Goal: Task Accomplishment & Management: Manage account settings

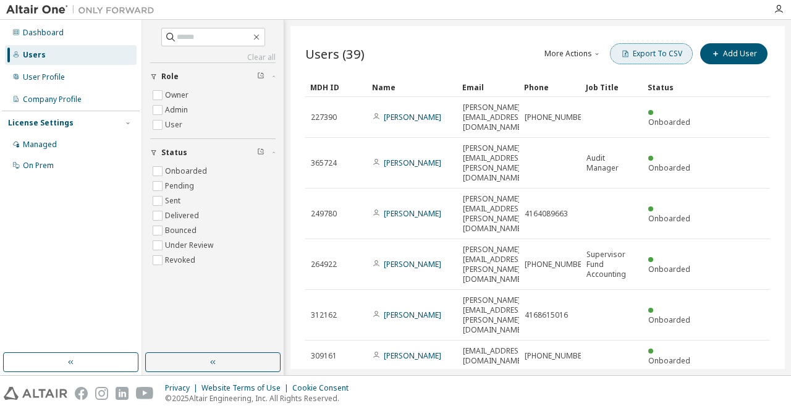
click at [669, 57] on button "Export To CSV" at bounding box center [651, 53] width 83 height 21
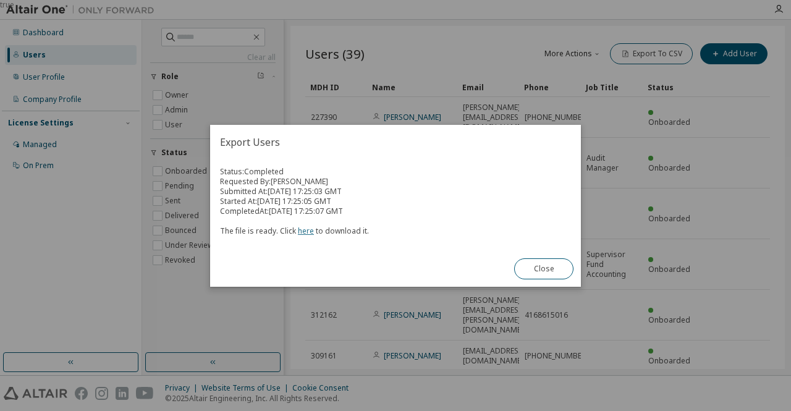
click at [306, 229] on link "here" at bounding box center [306, 231] width 16 height 11
click at [546, 274] on button "Close" at bounding box center [543, 268] width 59 height 21
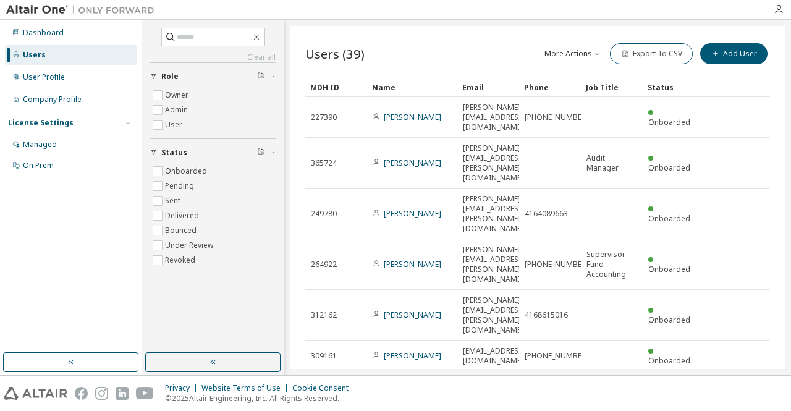
click at [560, 53] on button "More Actions" at bounding box center [572, 53] width 59 height 21
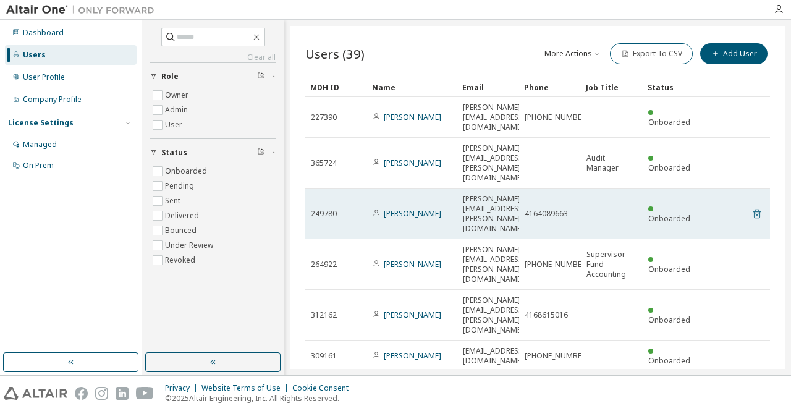
click at [753, 206] on icon at bounding box center [756, 213] width 11 height 15
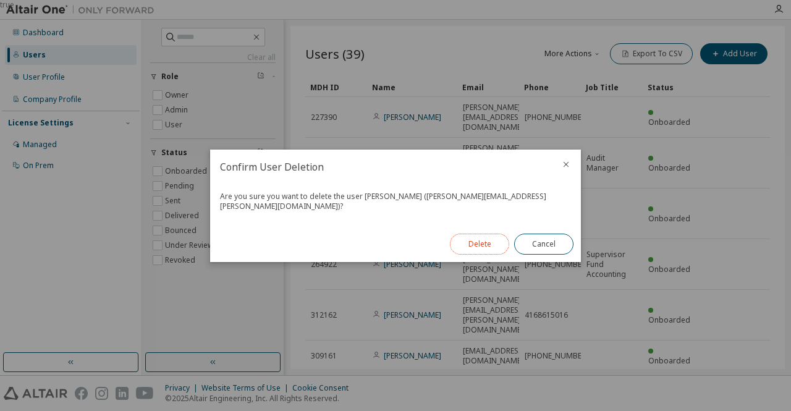
click at [483, 238] on button "Delete" at bounding box center [479, 244] width 59 height 21
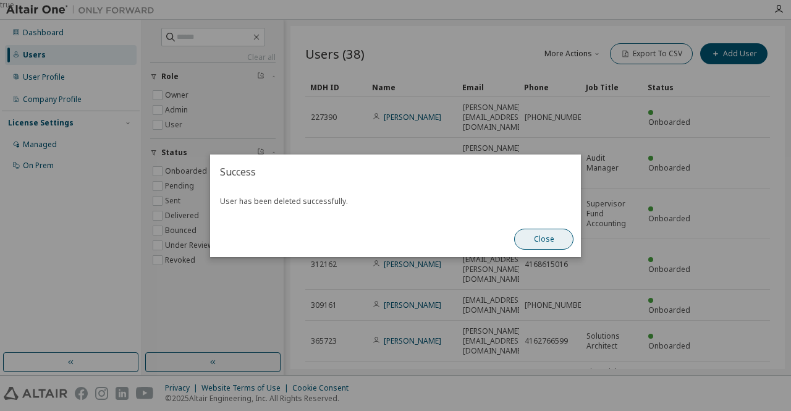
click at [542, 237] on button "Close" at bounding box center [543, 239] width 59 height 21
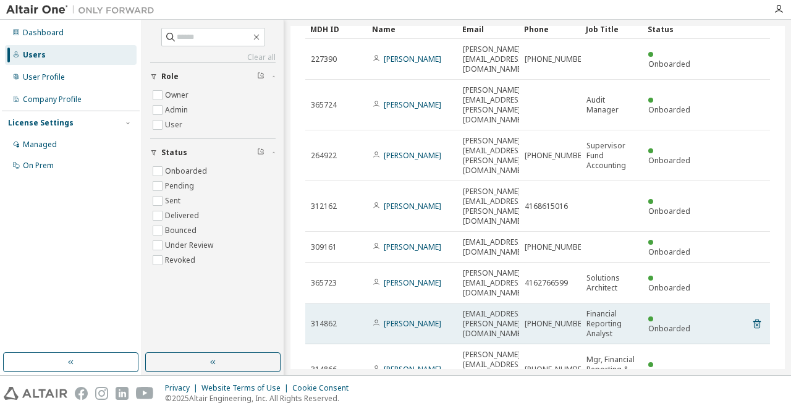
scroll to position [104, 0]
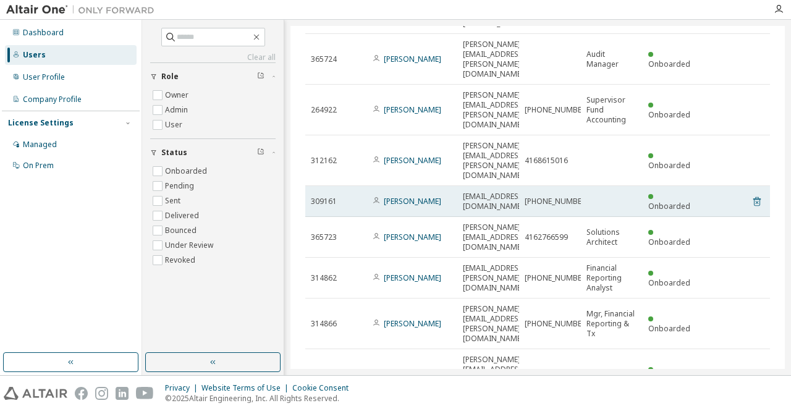
click at [751, 194] on icon at bounding box center [756, 201] width 11 height 15
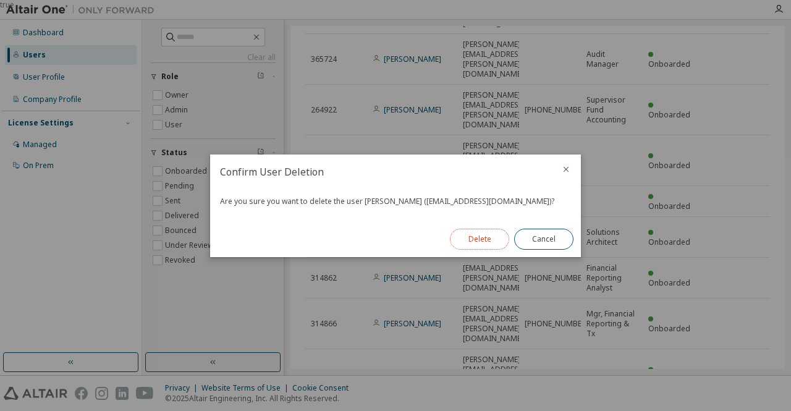
click at [484, 238] on button "Delete" at bounding box center [479, 239] width 59 height 21
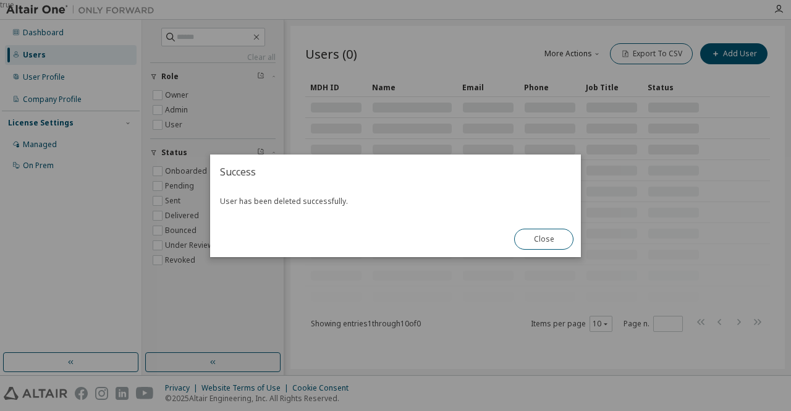
scroll to position [0, 0]
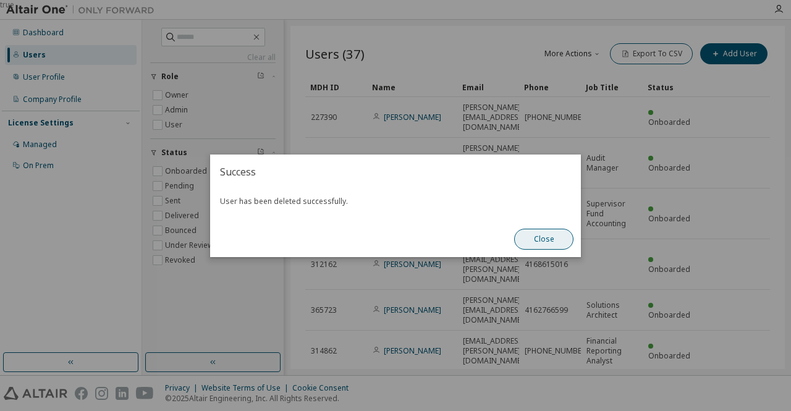
click at [546, 235] on button "Close" at bounding box center [543, 239] width 59 height 21
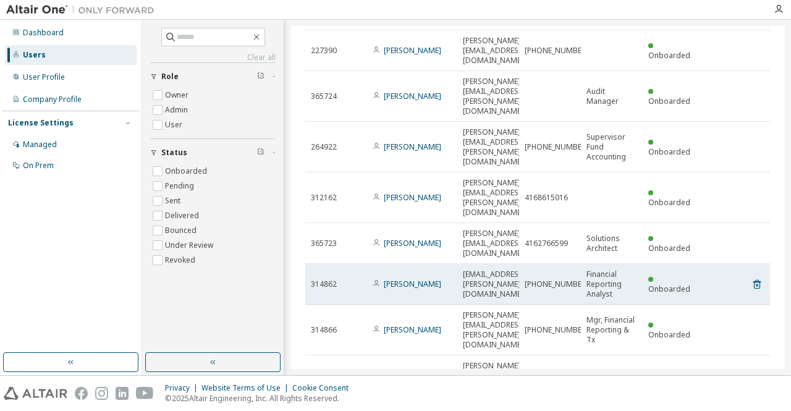
scroll to position [104, 0]
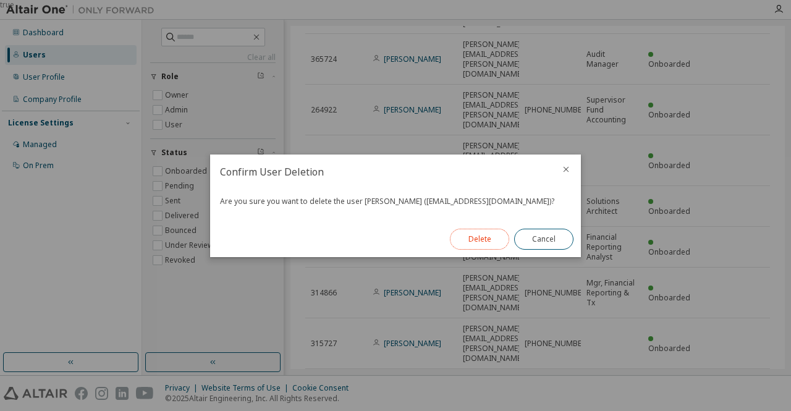
click at [479, 239] on button "Delete" at bounding box center [479, 239] width 59 height 21
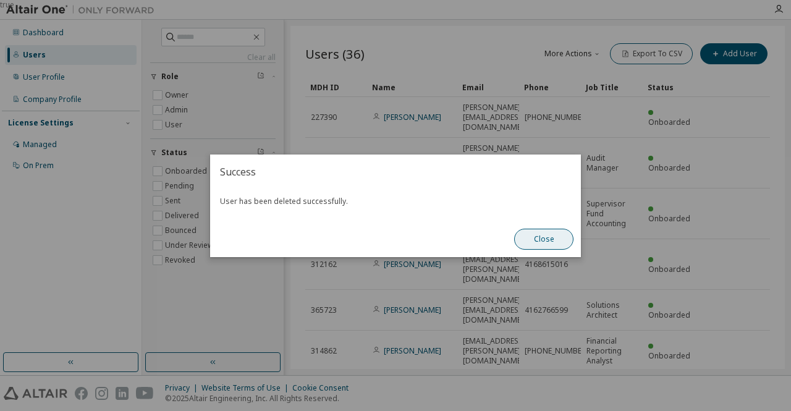
click at [562, 242] on button "Close" at bounding box center [543, 239] width 59 height 21
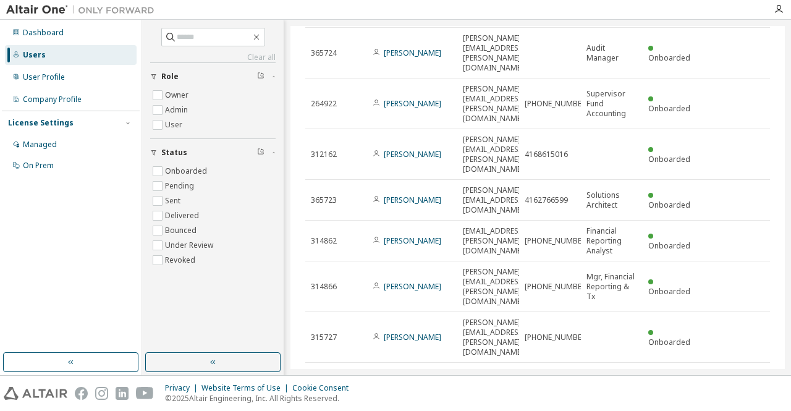
scroll to position [133, 0]
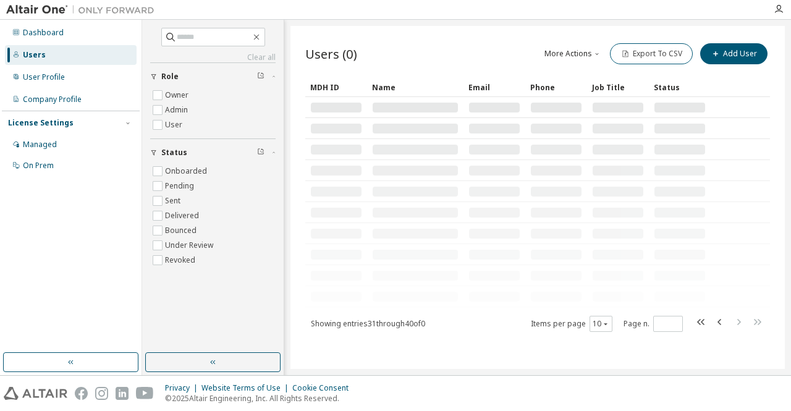
scroll to position [0, 0]
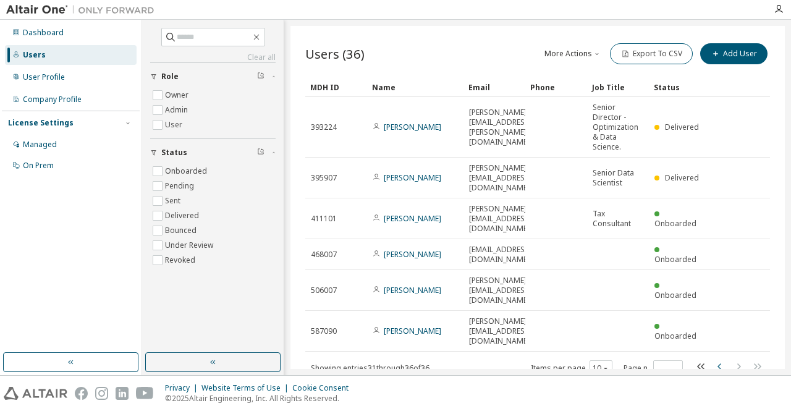
click at [717, 359] on icon "button" at bounding box center [719, 366] width 15 height 15
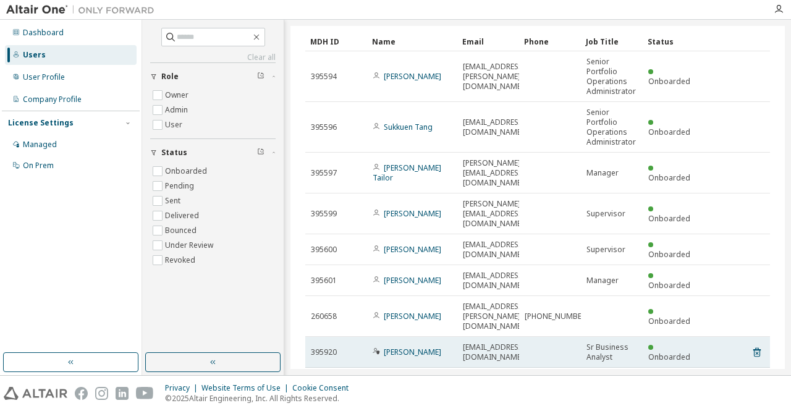
scroll to position [74, 0]
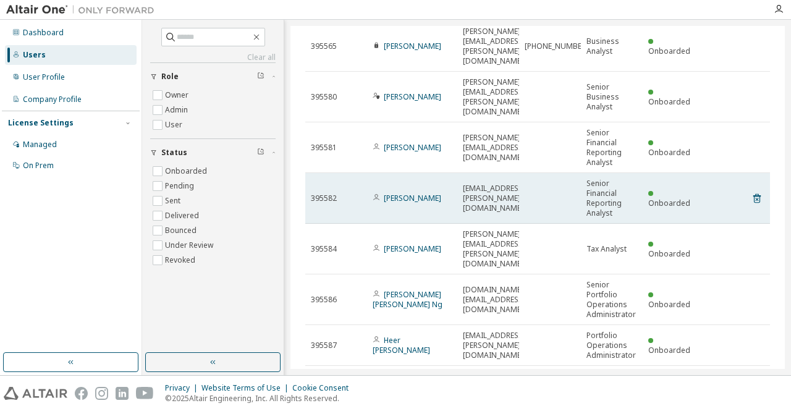
scroll to position [185, 0]
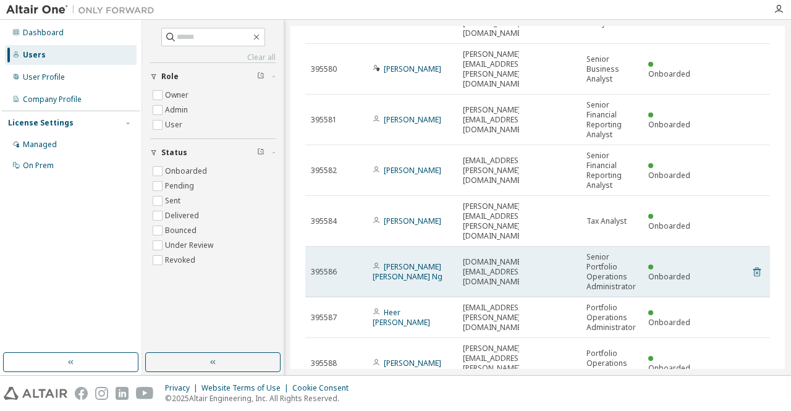
click at [753, 264] on icon at bounding box center [756, 271] width 11 height 15
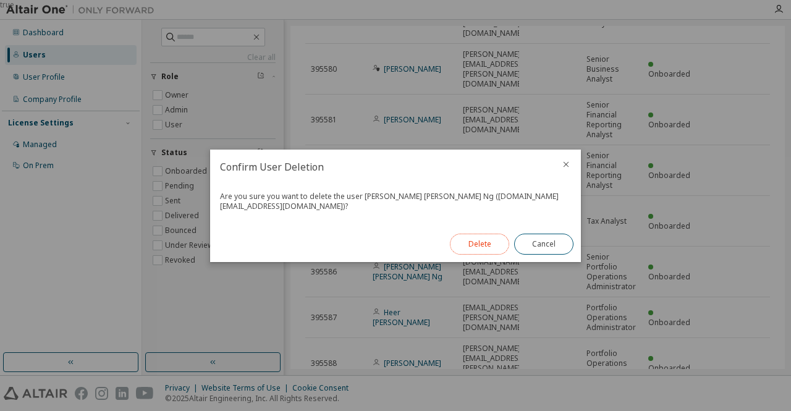
click at [484, 238] on button "Delete" at bounding box center [479, 244] width 59 height 21
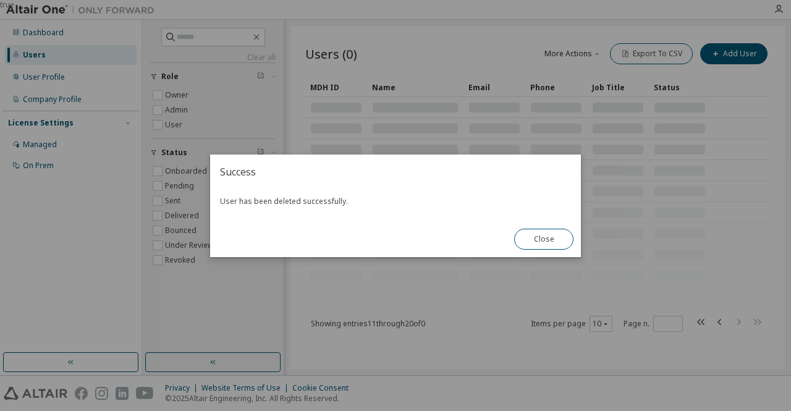
scroll to position [0, 0]
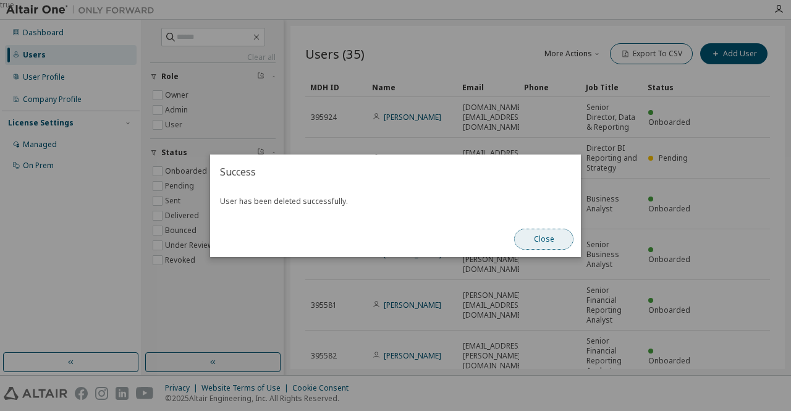
click at [549, 240] on button "Close" at bounding box center [543, 239] width 59 height 21
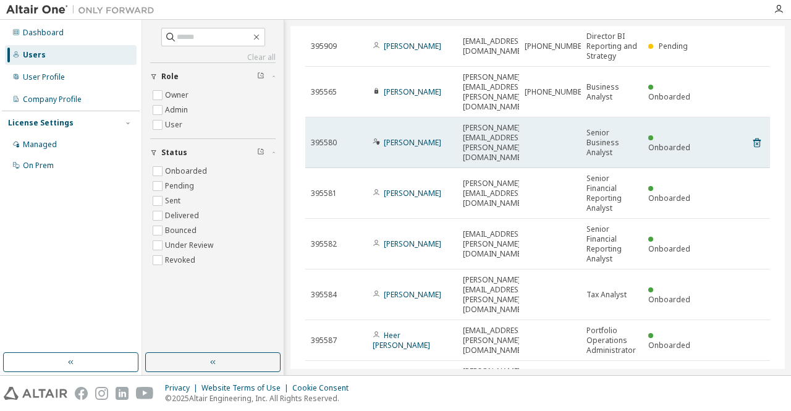
scroll to position [124, 0]
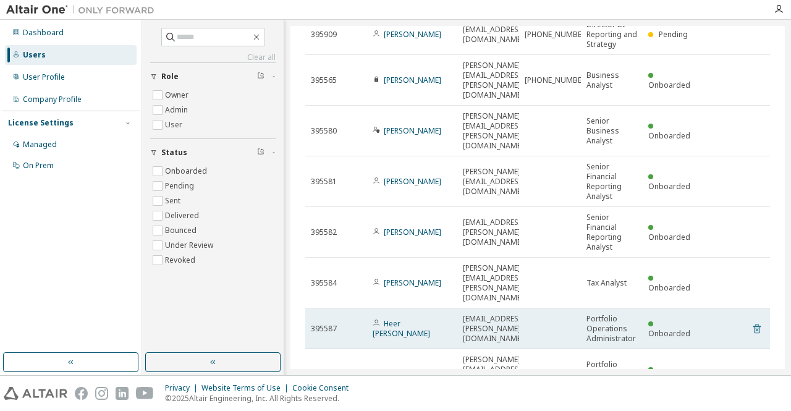
click at [753, 324] on icon at bounding box center [756, 328] width 7 height 9
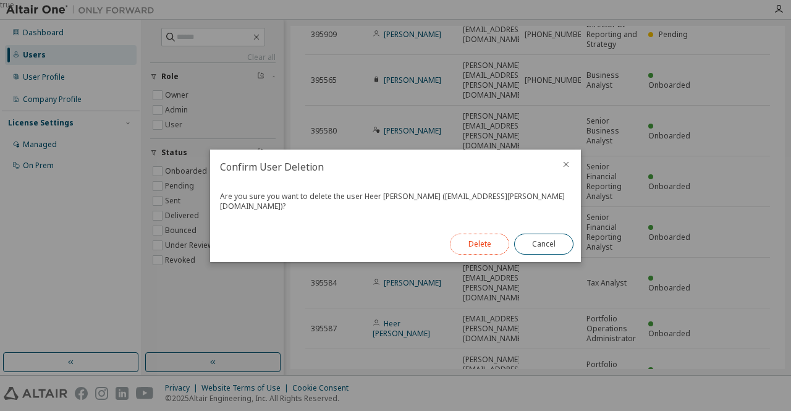
click at [492, 237] on button "Delete" at bounding box center [479, 244] width 59 height 21
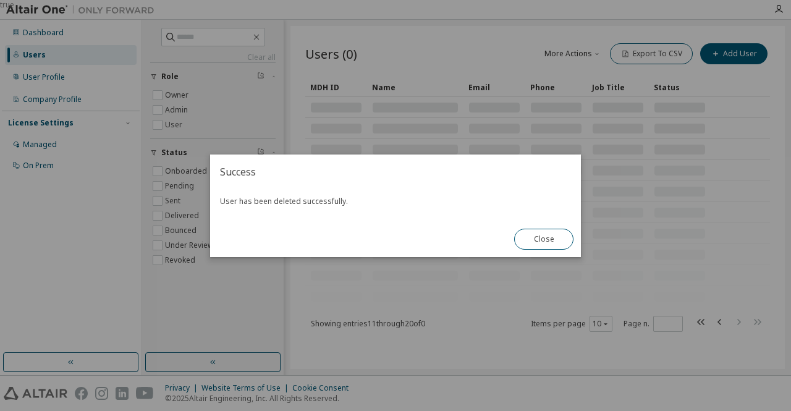
scroll to position [0, 0]
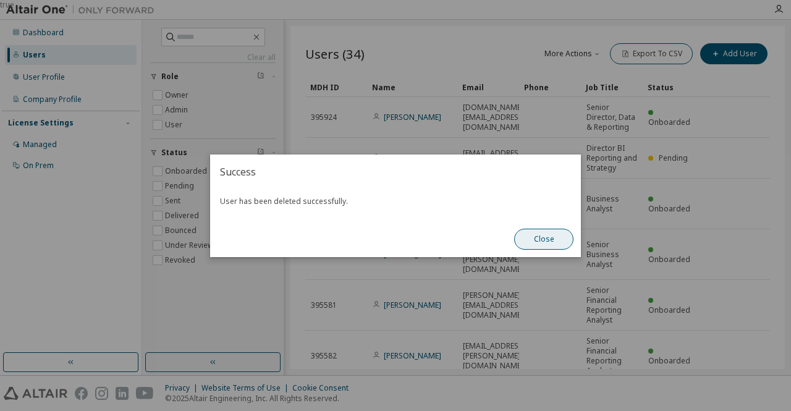
click at [555, 243] on button "Close" at bounding box center [543, 239] width 59 height 21
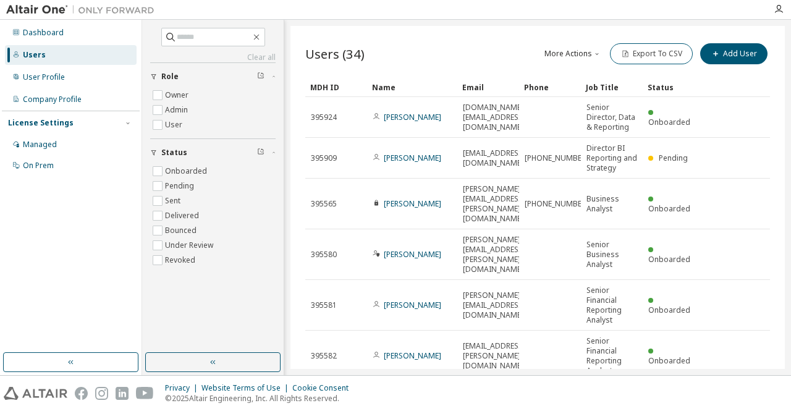
scroll to position [203, 0]
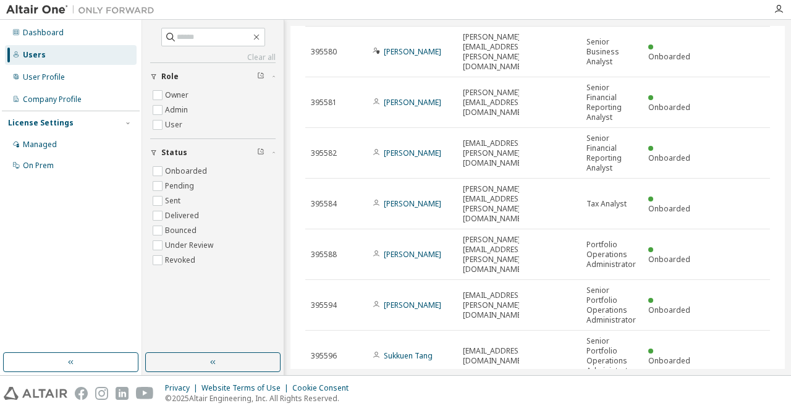
click at [733, 389] on icon "button" at bounding box center [738, 396] width 15 height 15
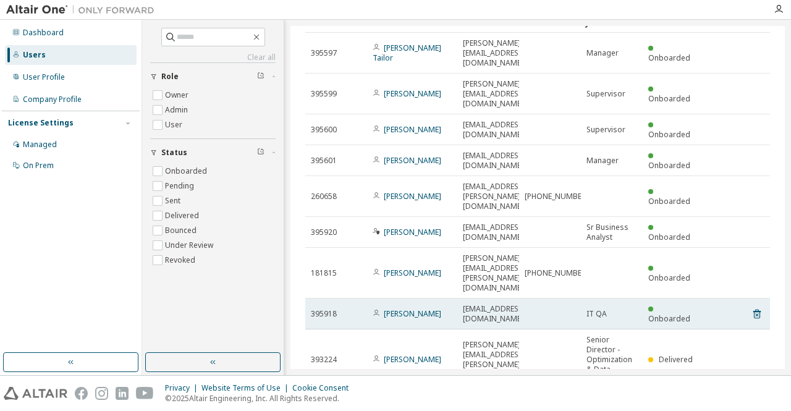
scroll to position [0, 0]
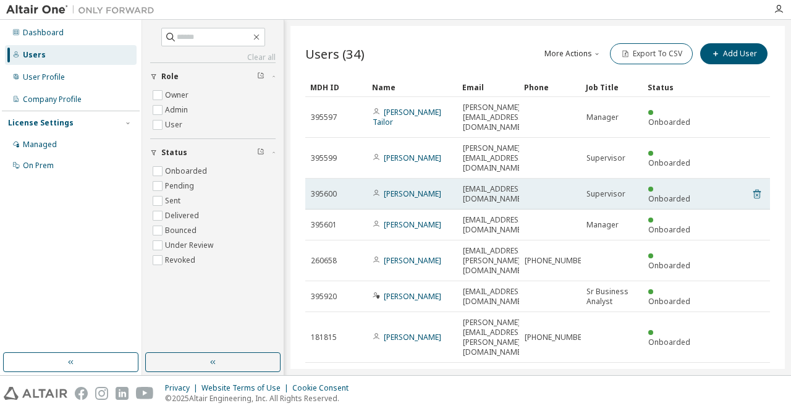
click at [751, 187] on icon at bounding box center [756, 194] width 11 height 15
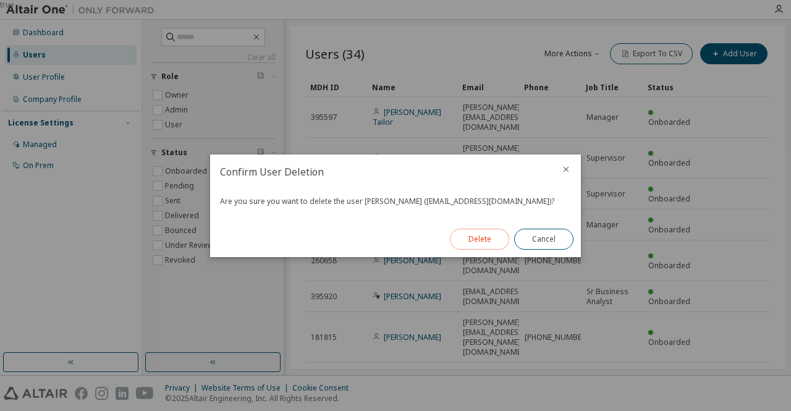
click at [488, 234] on button "Delete" at bounding box center [479, 239] width 59 height 21
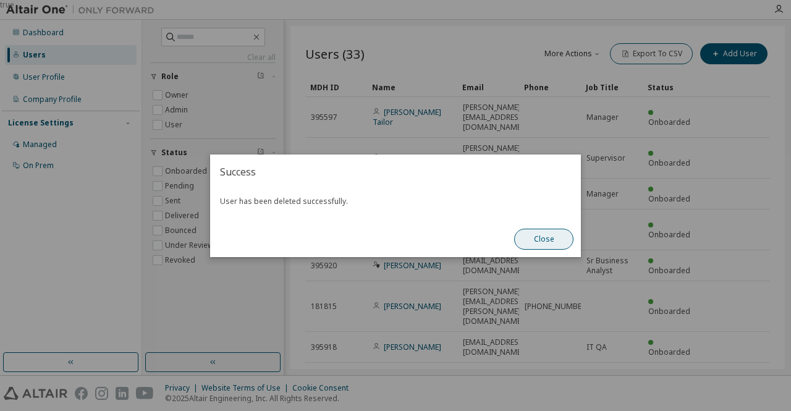
click at [557, 238] on button "Close" at bounding box center [543, 239] width 59 height 21
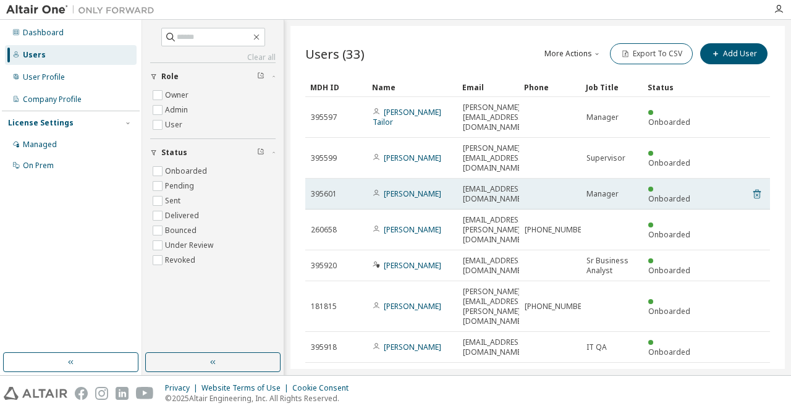
click at [755, 193] on icon at bounding box center [756, 194] width 3 height 3
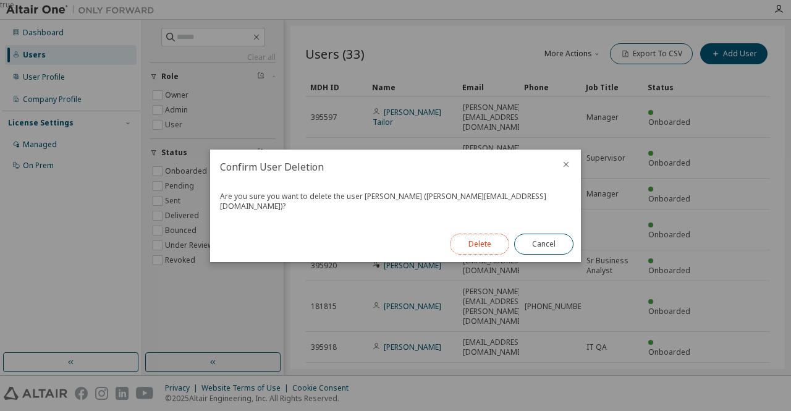
click at [481, 237] on button "Delete" at bounding box center [479, 244] width 59 height 21
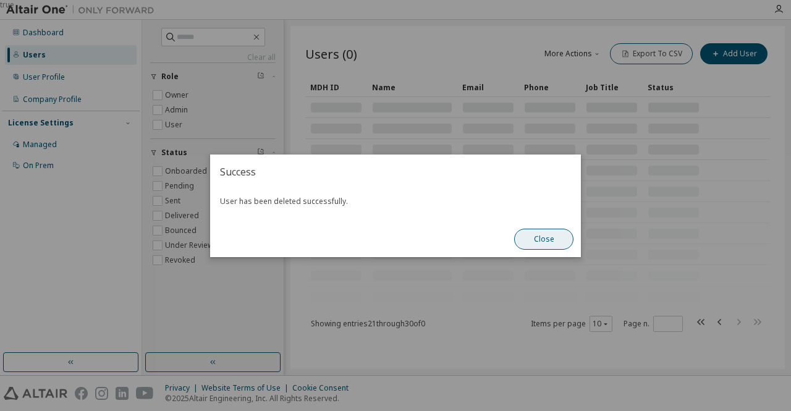
click at [542, 235] on button "Close" at bounding box center [543, 239] width 59 height 21
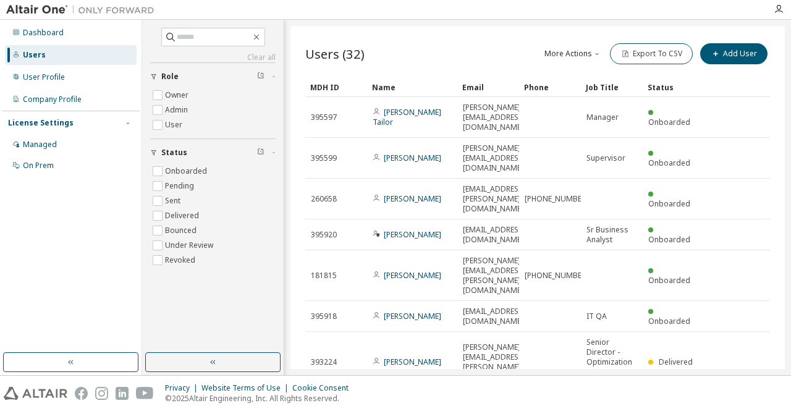
scroll to position [74, 0]
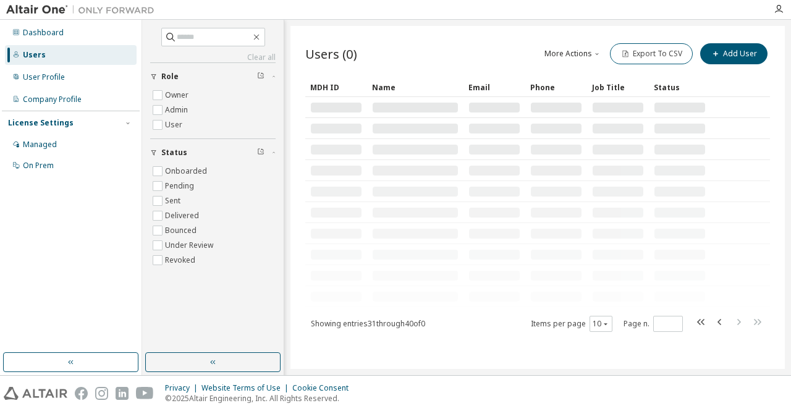
scroll to position [0, 0]
click at [723, 319] on icon "button" at bounding box center [719, 321] width 15 height 15
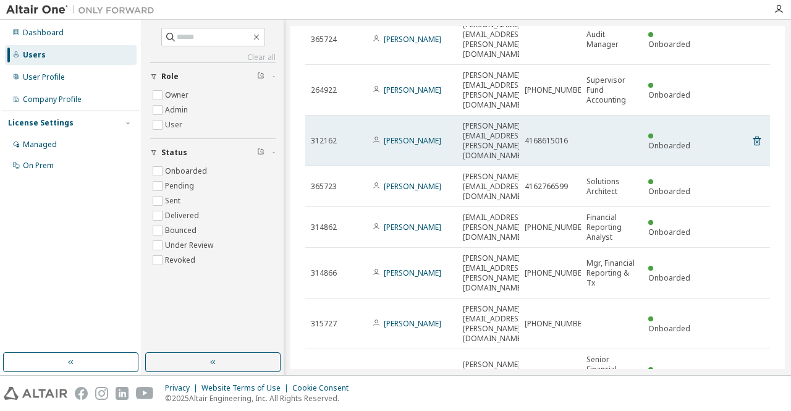
scroll to position [133, 0]
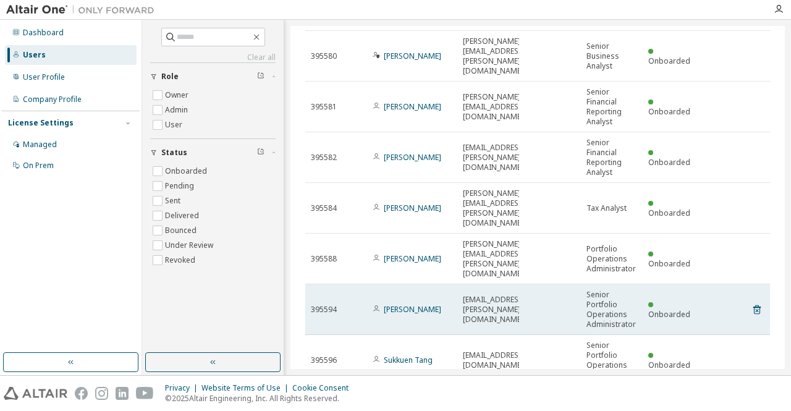
scroll to position [203, 0]
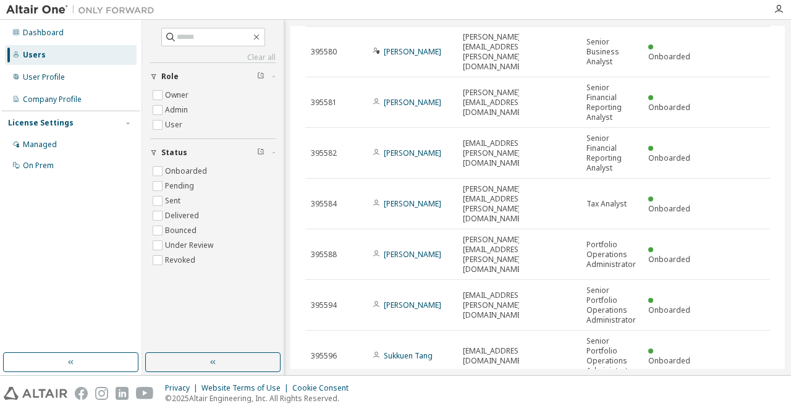
click at [737, 389] on icon "button" at bounding box center [738, 396] width 15 height 15
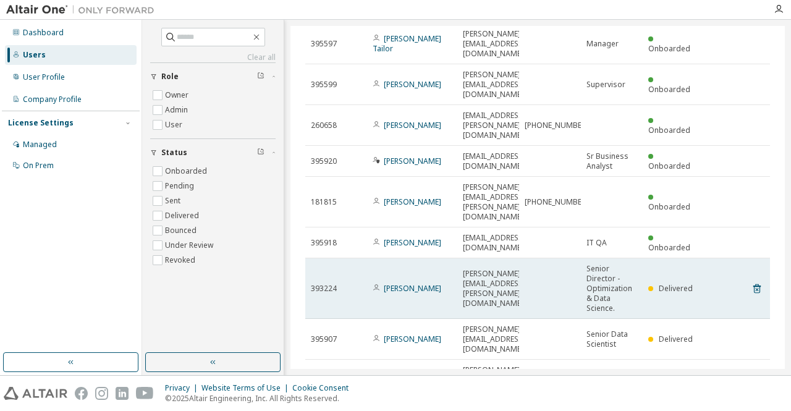
scroll to position [74, 0]
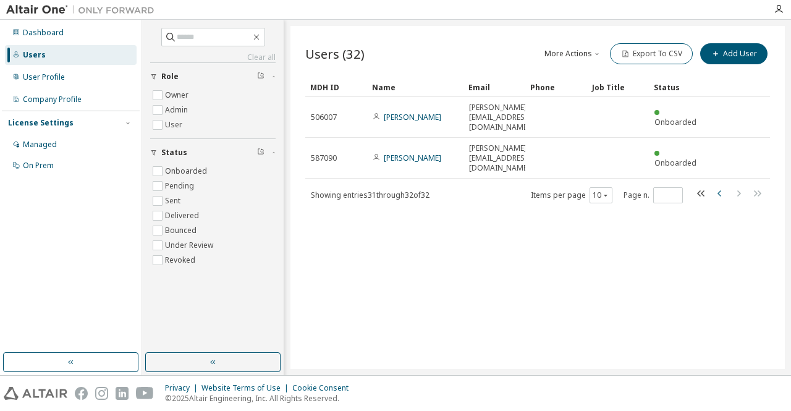
click at [719, 190] on icon "button" at bounding box center [719, 193] width 4 height 6
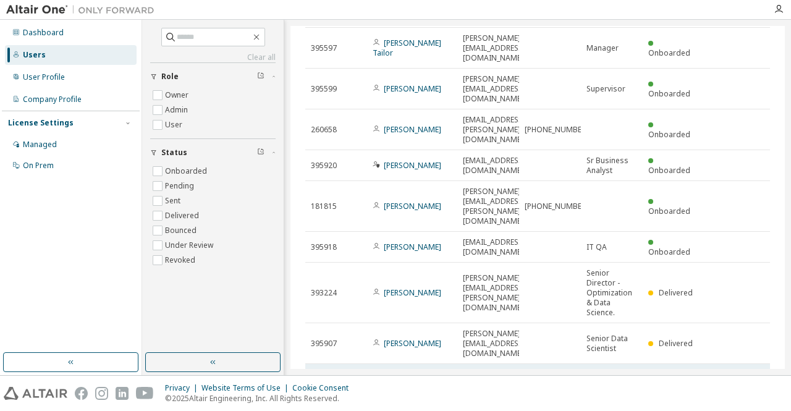
scroll to position [74, 0]
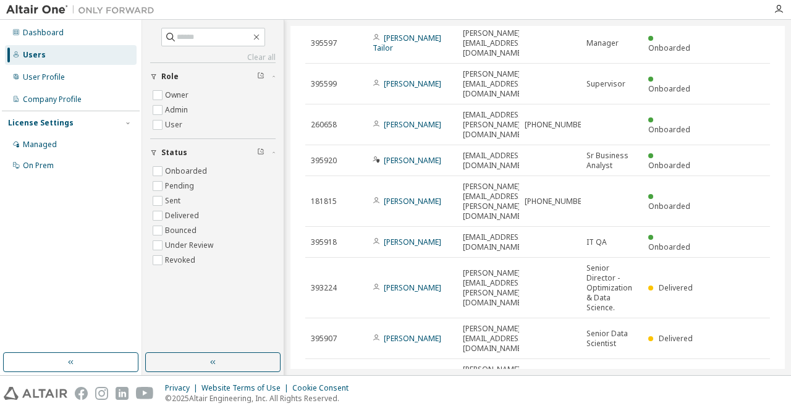
type input "*"
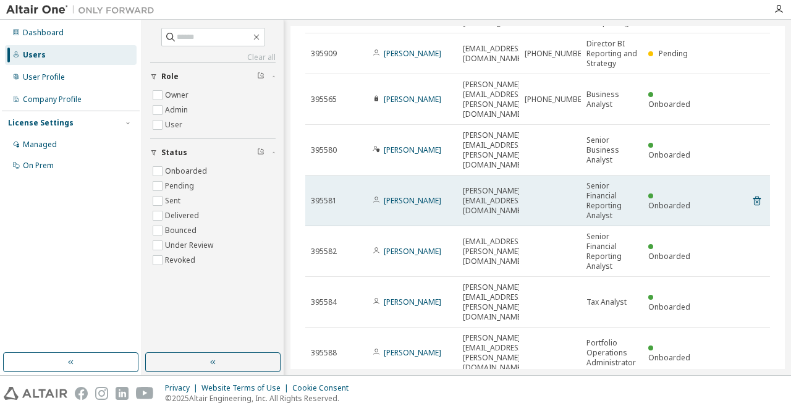
scroll to position [124, 0]
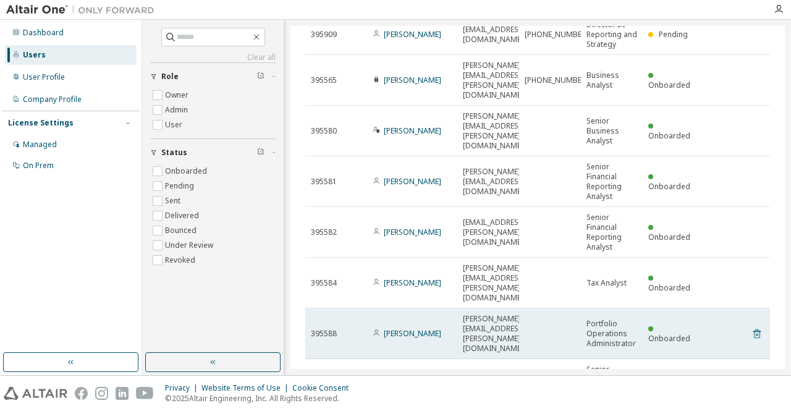
click at [751, 326] on icon at bounding box center [756, 333] width 11 height 15
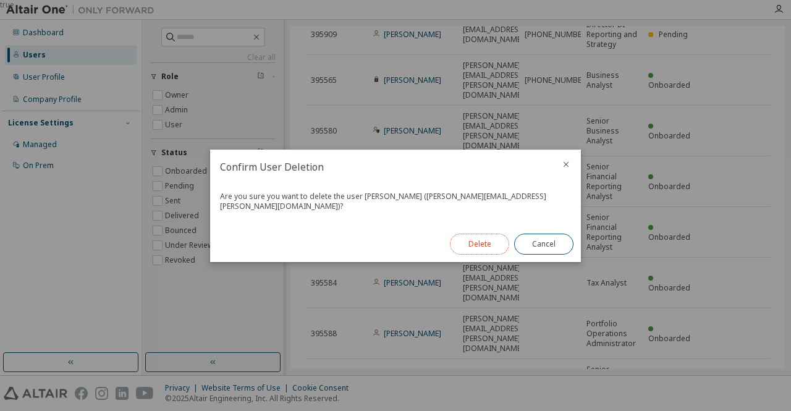
click at [475, 242] on button "Delete" at bounding box center [479, 244] width 59 height 21
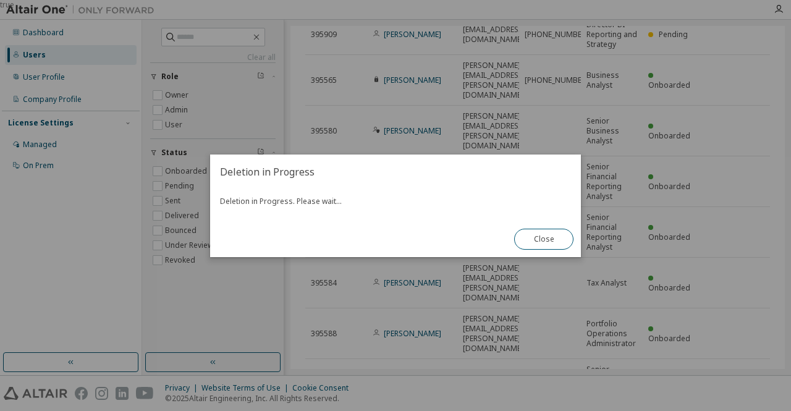
scroll to position [0, 0]
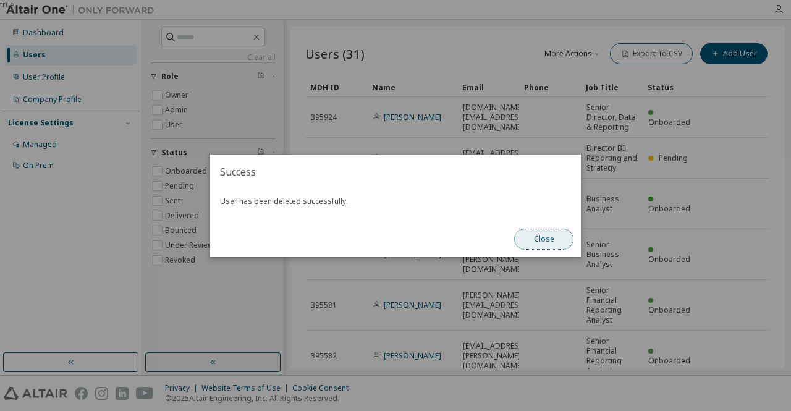
click at [537, 243] on button "Close" at bounding box center [543, 239] width 59 height 21
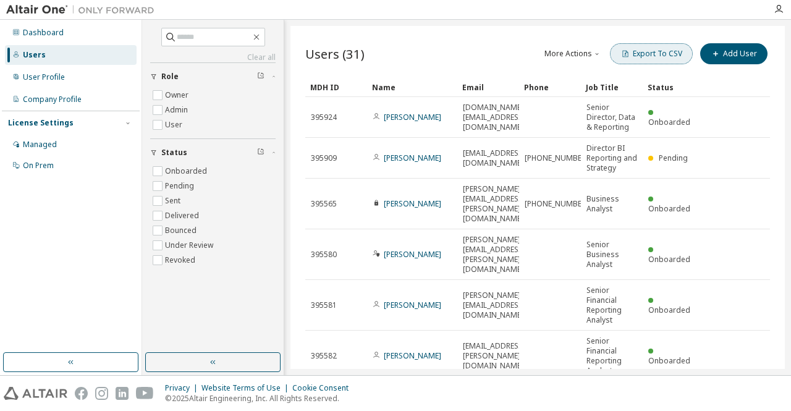
click at [662, 49] on button "Export To CSV" at bounding box center [651, 53] width 83 height 21
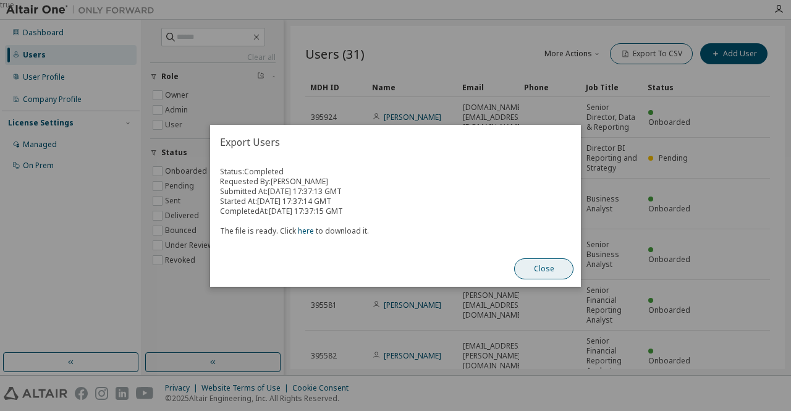
click at [532, 269] on button "Close" at bounding box center [543, 268] width 59 height 21
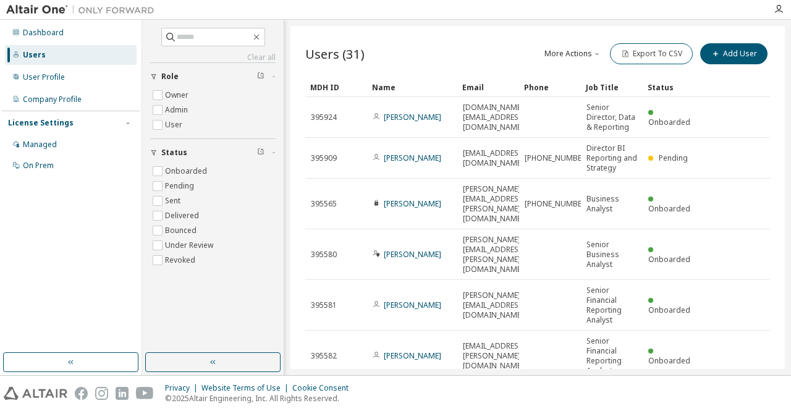
click at [408, 48] on div "Users (31) More Actions Import From CSV Export To CSV Add User" at bounding box center [537, 54] width 465 height 26
click at [635, 57] on button "Export To CSV" at bounding box center [651, 53] width 83 height 21
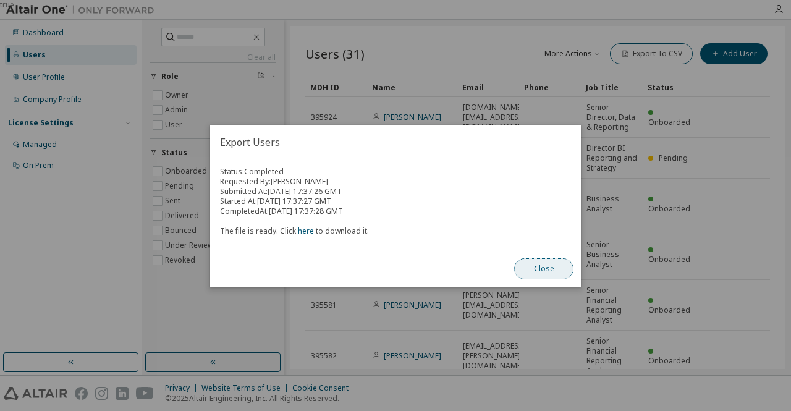
click at [542, 266] on button "Close" at bounding box center [543, 268] width 59 height 21
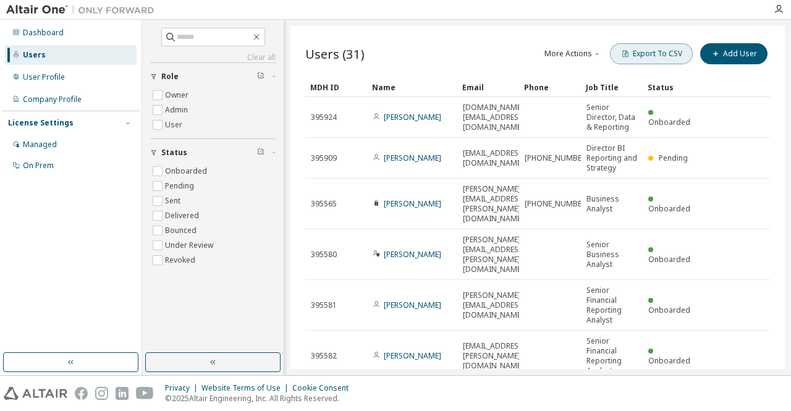
click at [633, 56] on button "Export To CSV" at bounding box center [651, 53] width 83 height 21
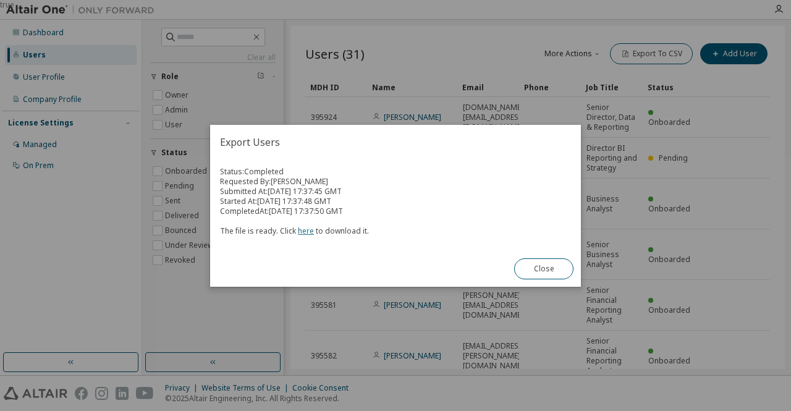
click at [299, 229] on link "here" at bounding box center [306, 231] width 16 height 11
click at [540, 265] on button "Close" at bounding box center [543, 268] width 59 height 21
